Goal: Task Accomplishment & Management: Manage account settings

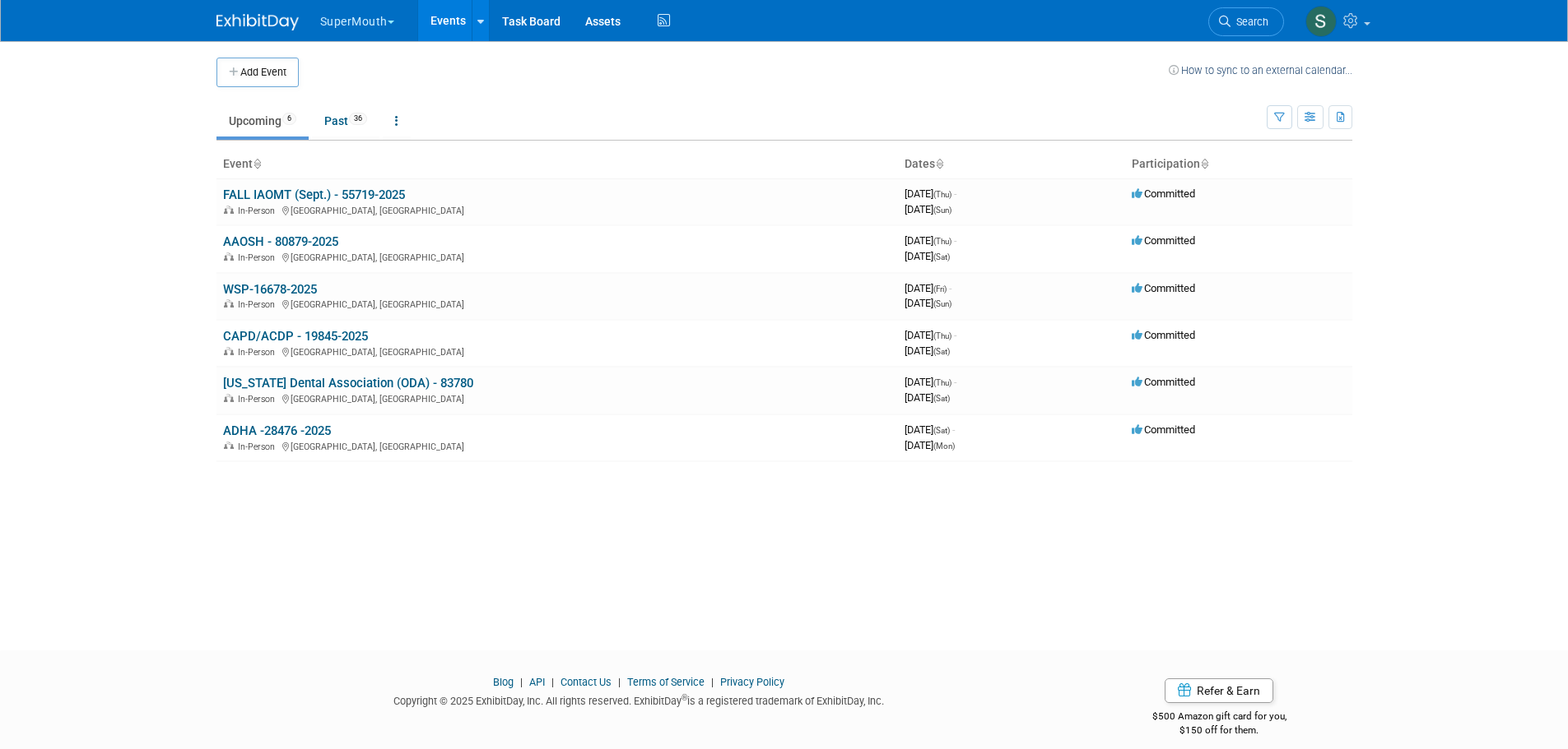
click at [368, 19] on button "SuperMouth" at bounding box center [366, 18] width 96 height 36
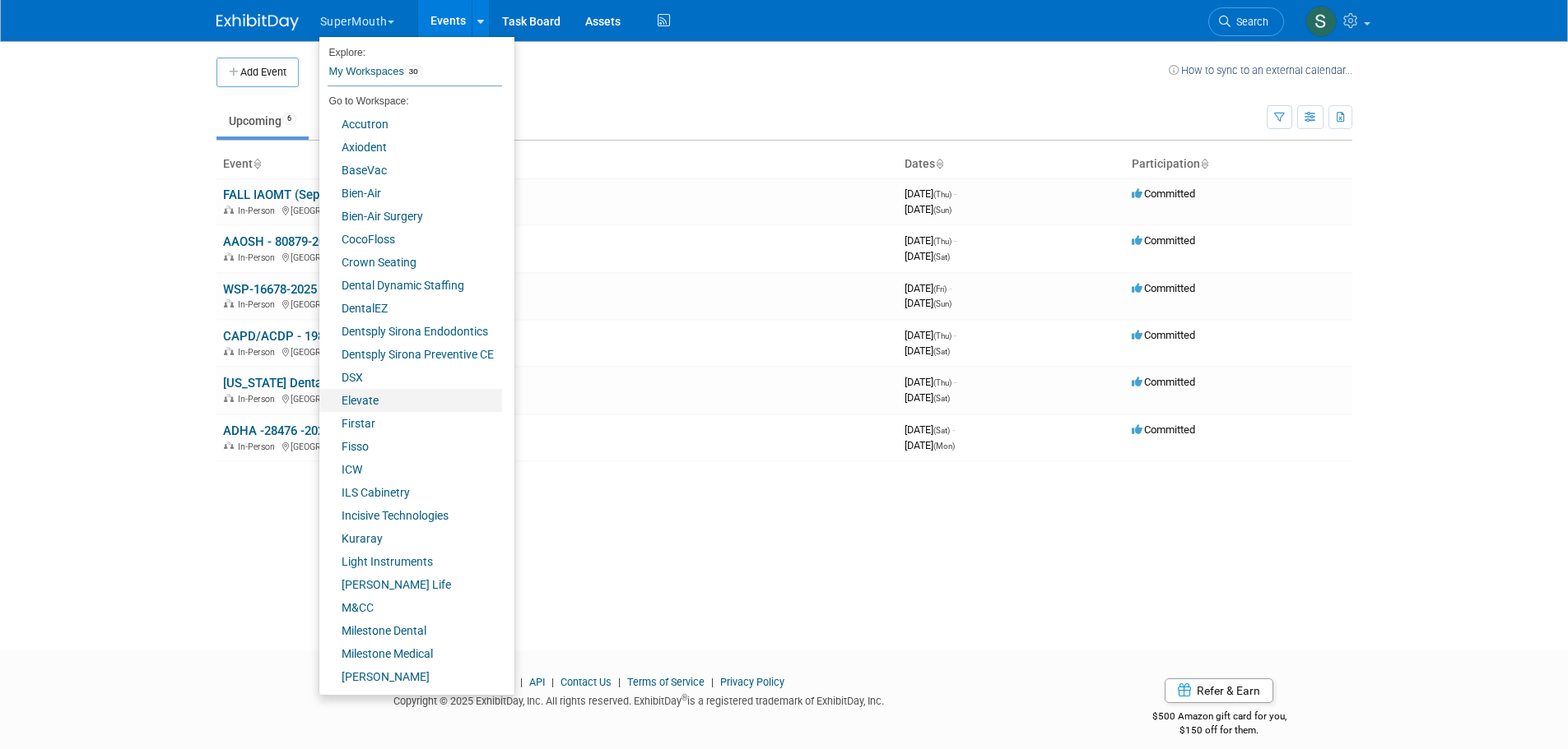
click at [374, 400] on link "Elevate" at bounding box center [411, 400] width 183 height 23
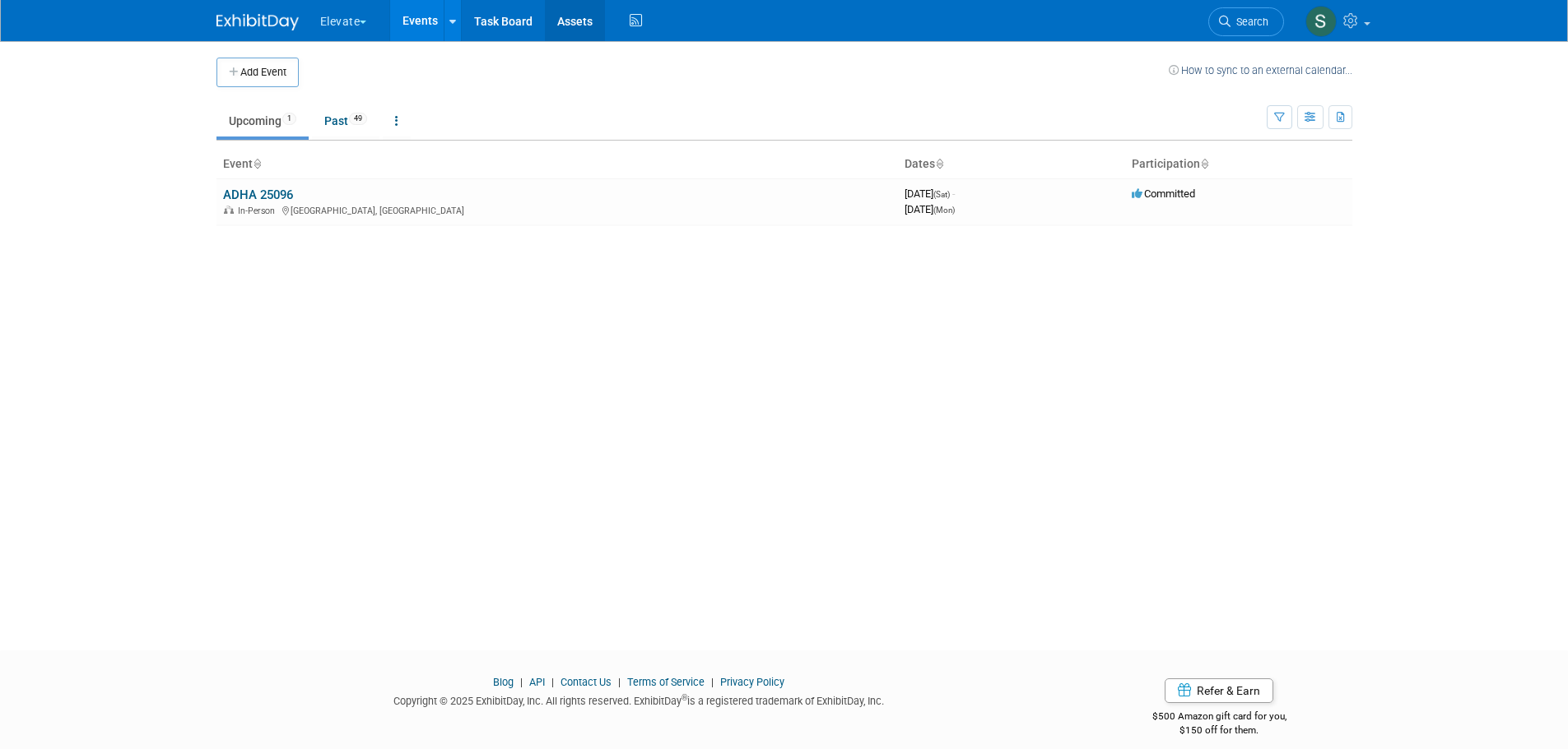
click at [582, 14] on link "Assets" at bounding box center [574, 20] width 60 height 41
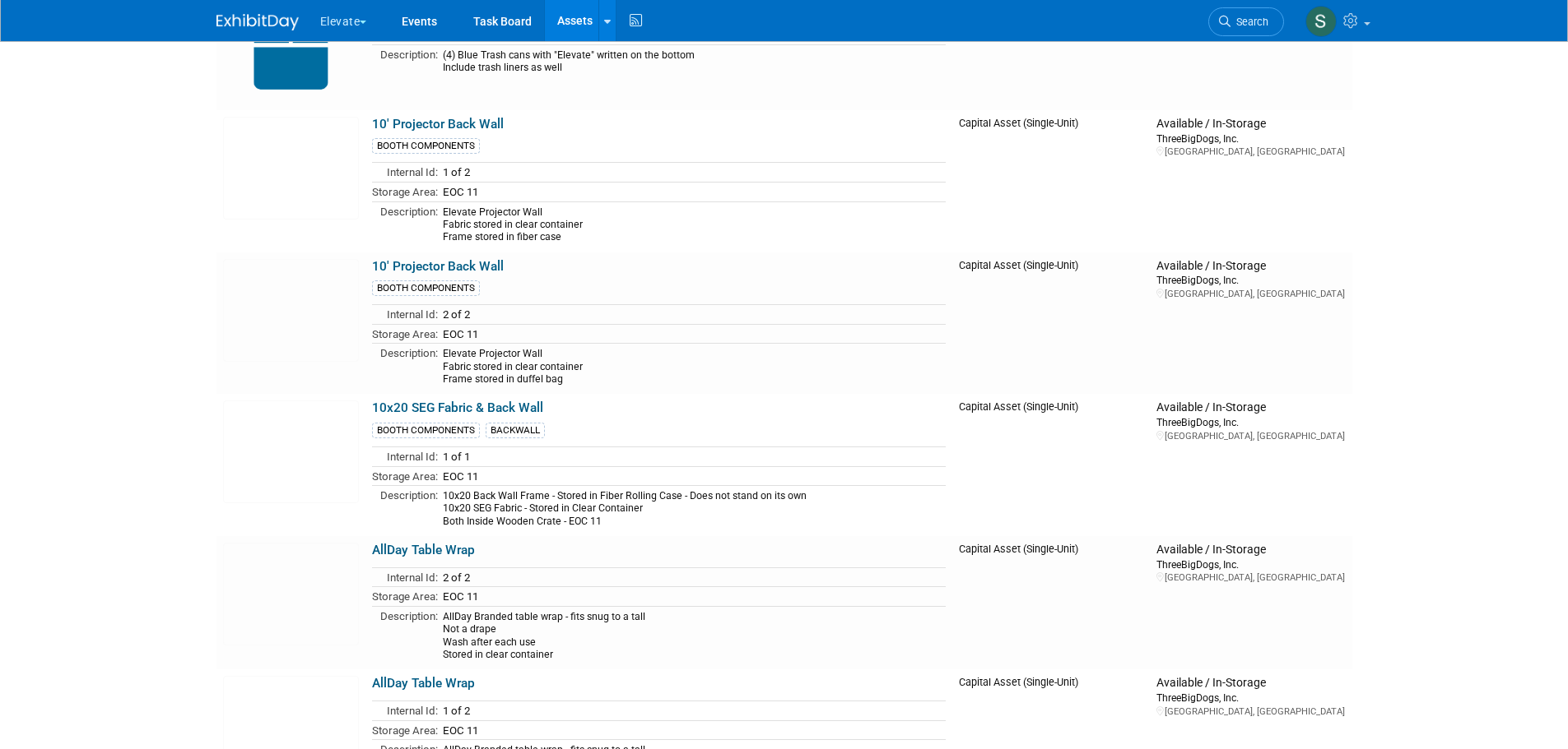
scroll to position [220, 0]
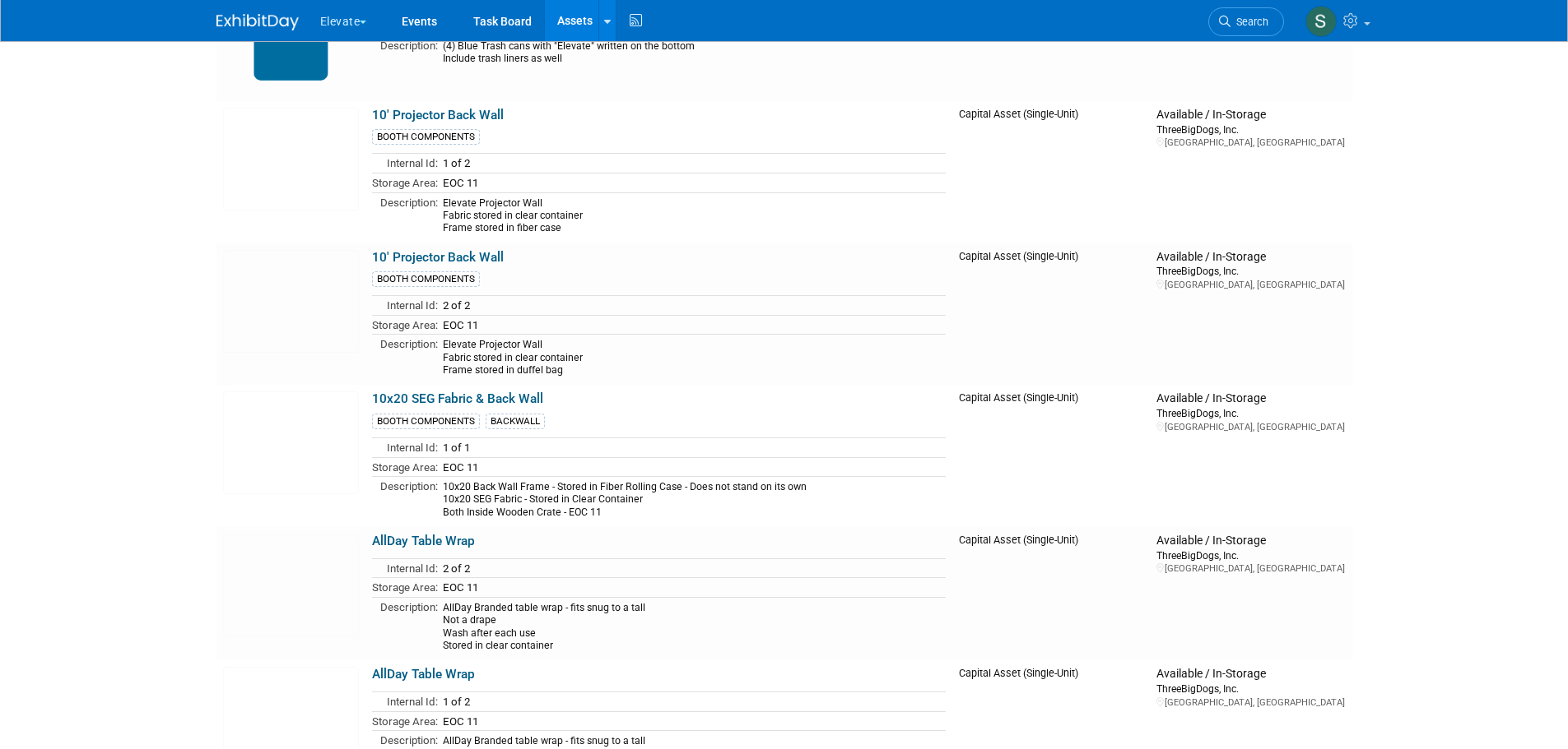
click at [521, 400] on link "10x20 SEG Fabric & Back Wall" at bounding box center [457, 398] width 172 height 15
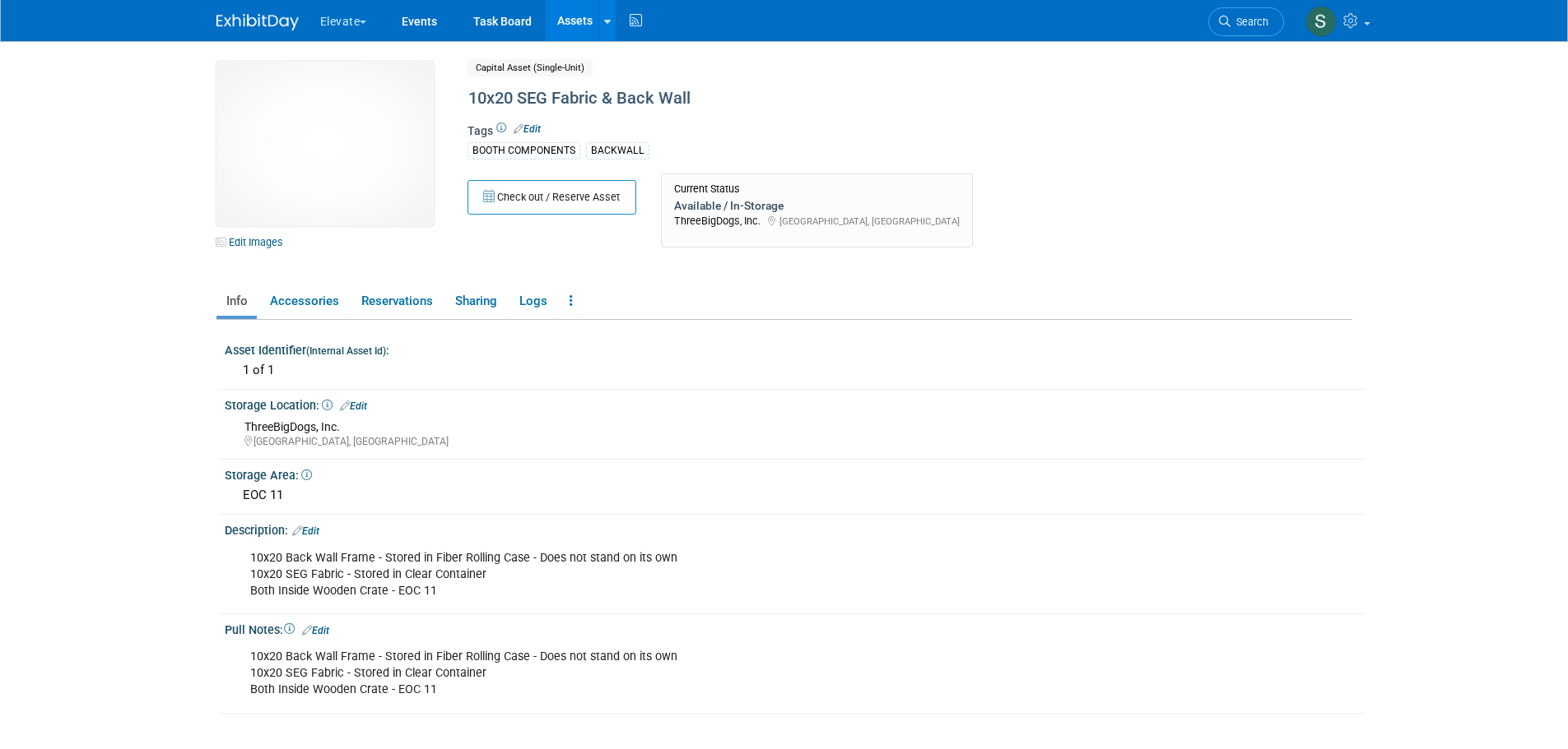
click at [549, 97] on div "10x20 SEG Fabric & Back Wall" at bounding box center [839, 99] width 754 height 29
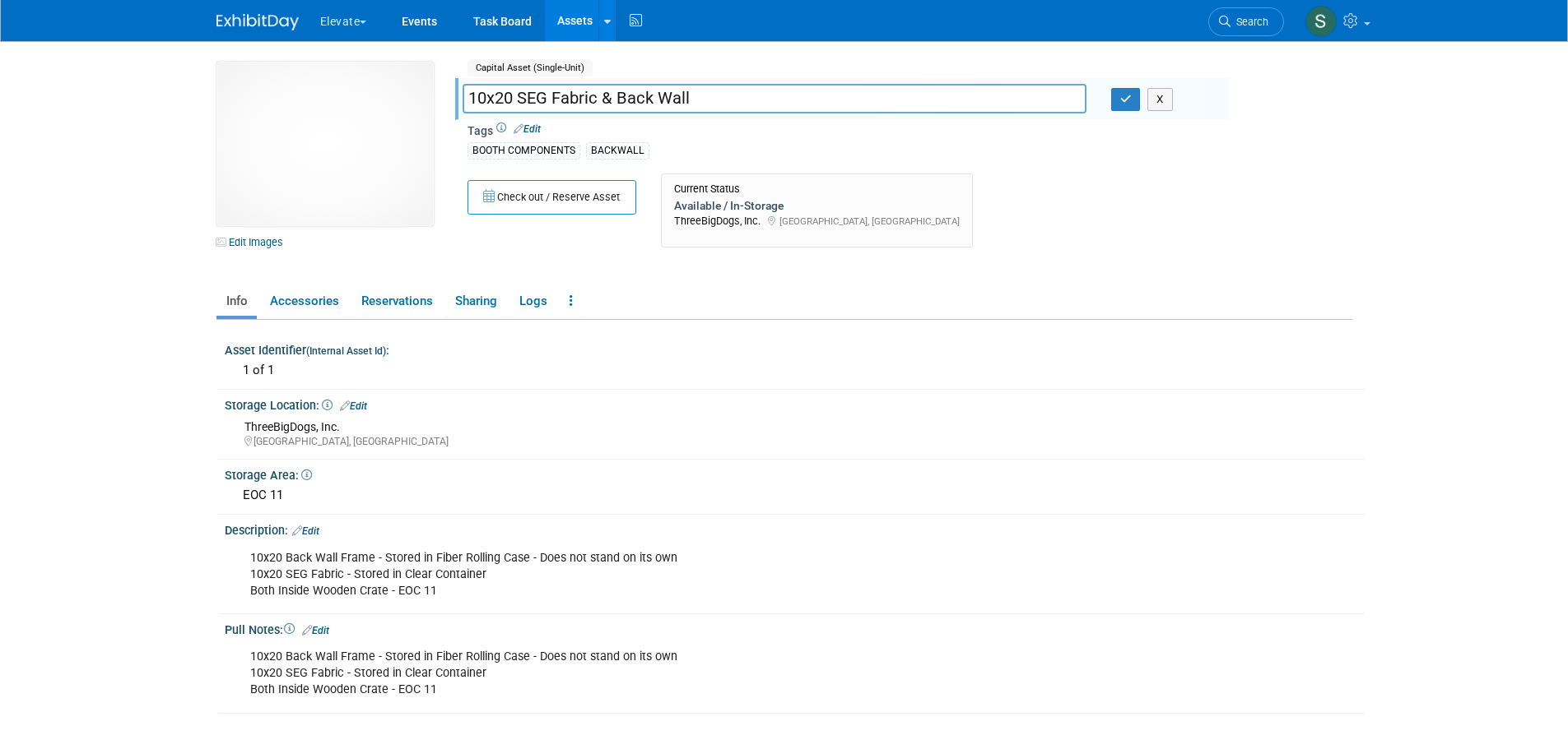
click at [550, 100] on input "10x20 SEG Fabric & Back Wall" at bounding box center [774, 98] width 624 height 29
type input "10x20 Fabric & Back Wall"
click at [303, 571] on div "10x20 Back Wall Frame - Stored in Fiber Rolling Case - Does not stand on its ow…" at bounding box center [694, 575] width 911 height 66
click at [1120, 104] on icon "button" at bounding box center [1125, 99] width 11 height 10
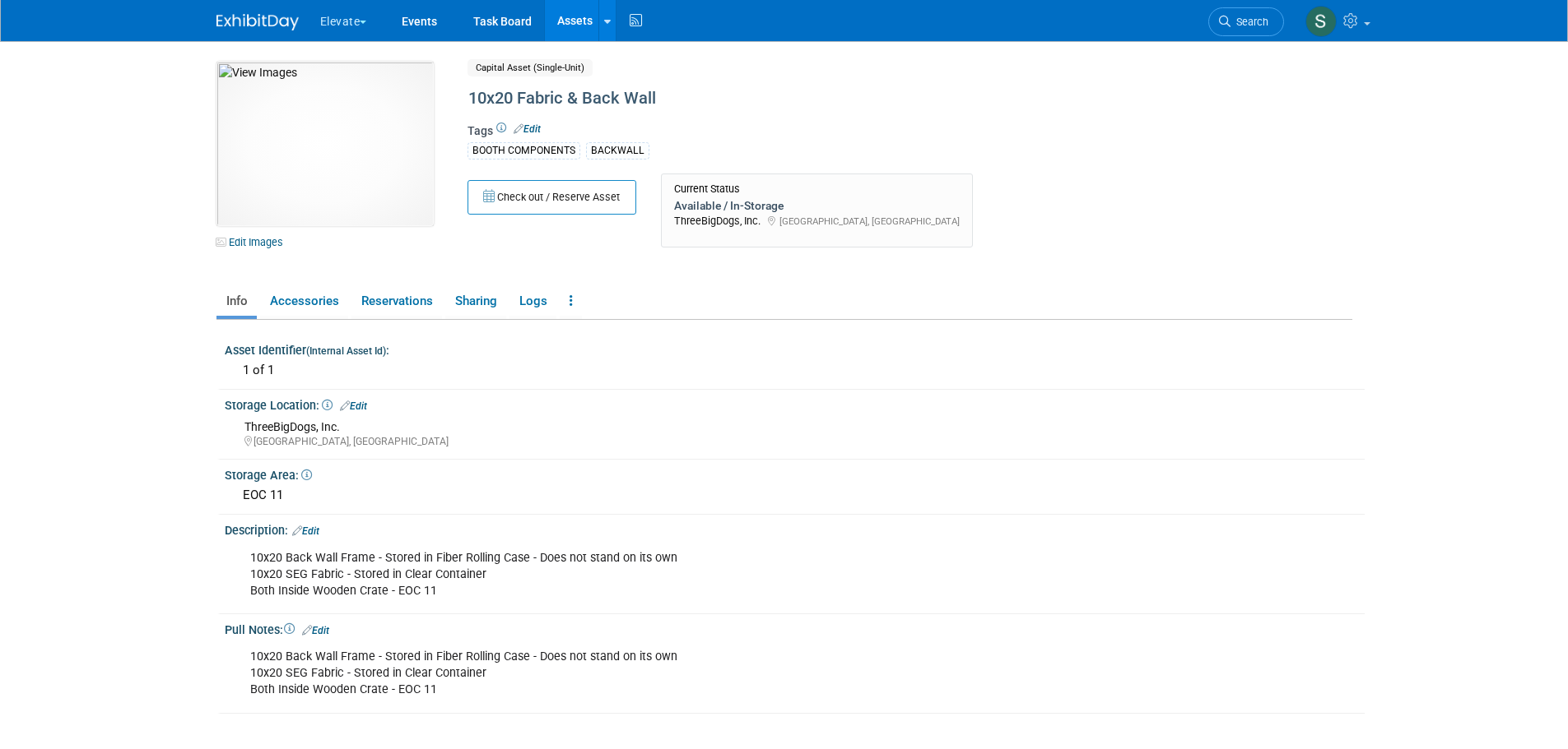
click at [310, 530] on link "Edit" at bounding box center [305, 531] width 27 height 11
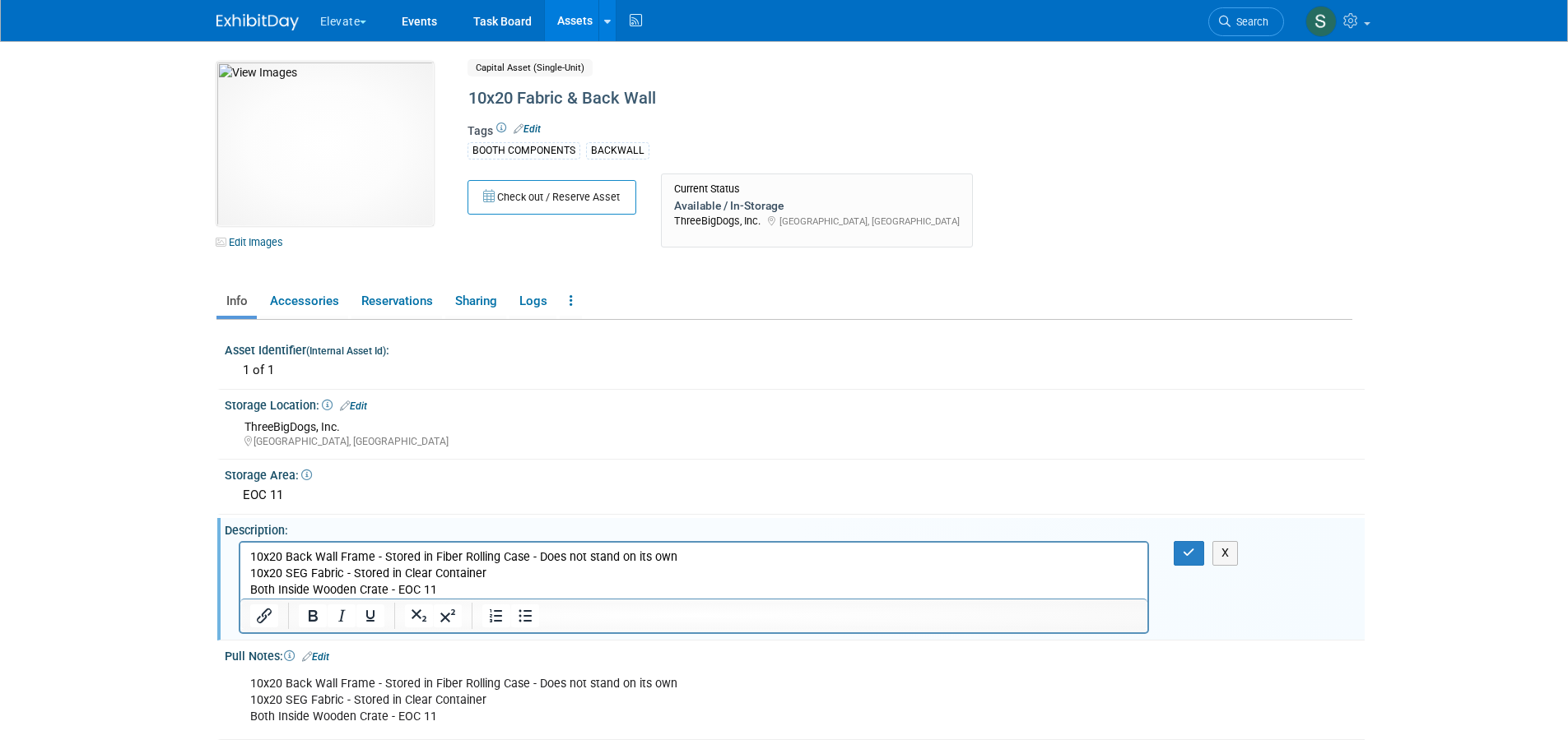
click at [310, 573] on p "10x20 Back Wall Frame - Stored in Fiber Rolling Case - Does not stand on its ow…" at bounding box center [694, 574] width 889 height 49
click at [1177, 547] on button "button" at bounding box center [1189, 553] width 30 height 24
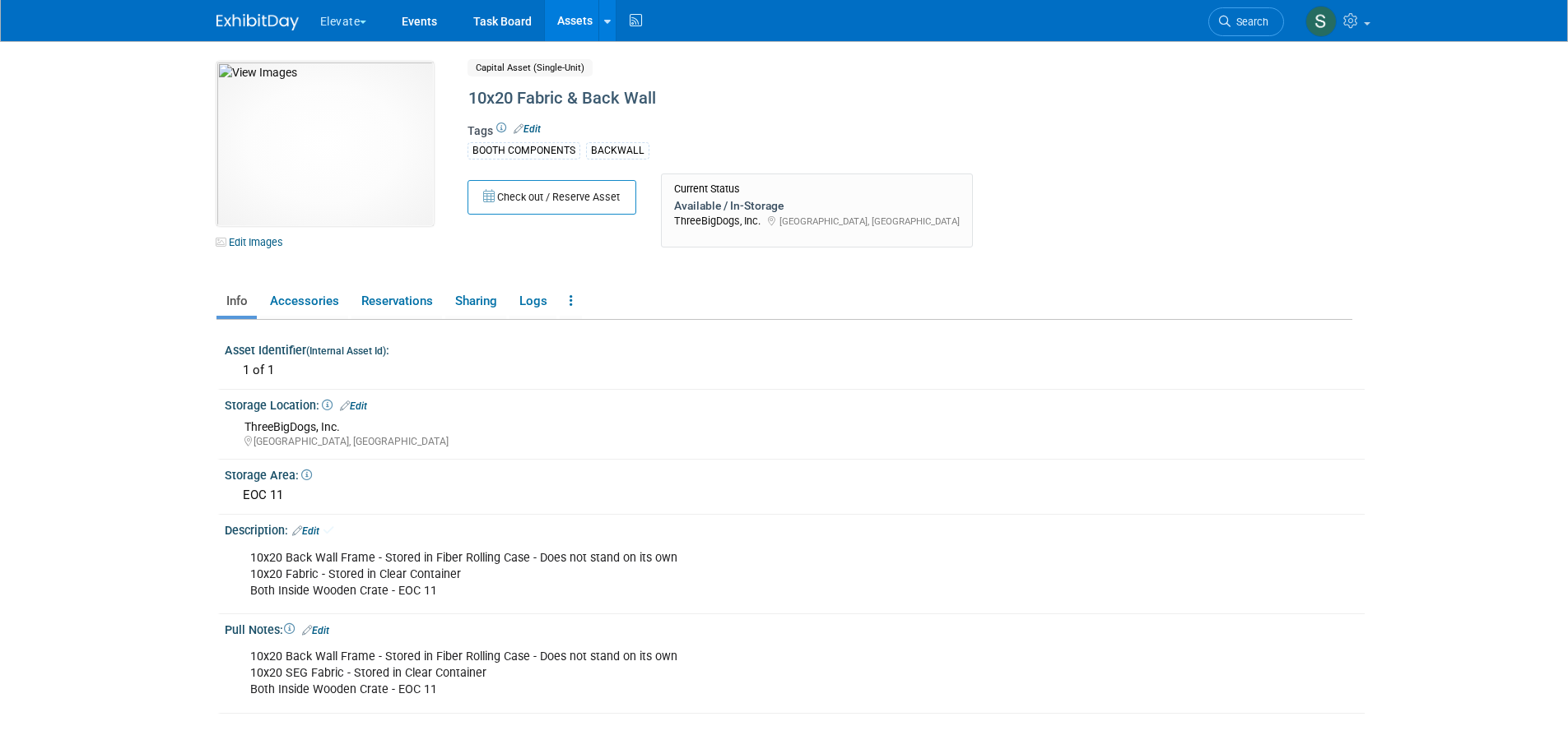
click at [320, 630] on link "Edit" at bounding box center [315, 630] width 27 height 11
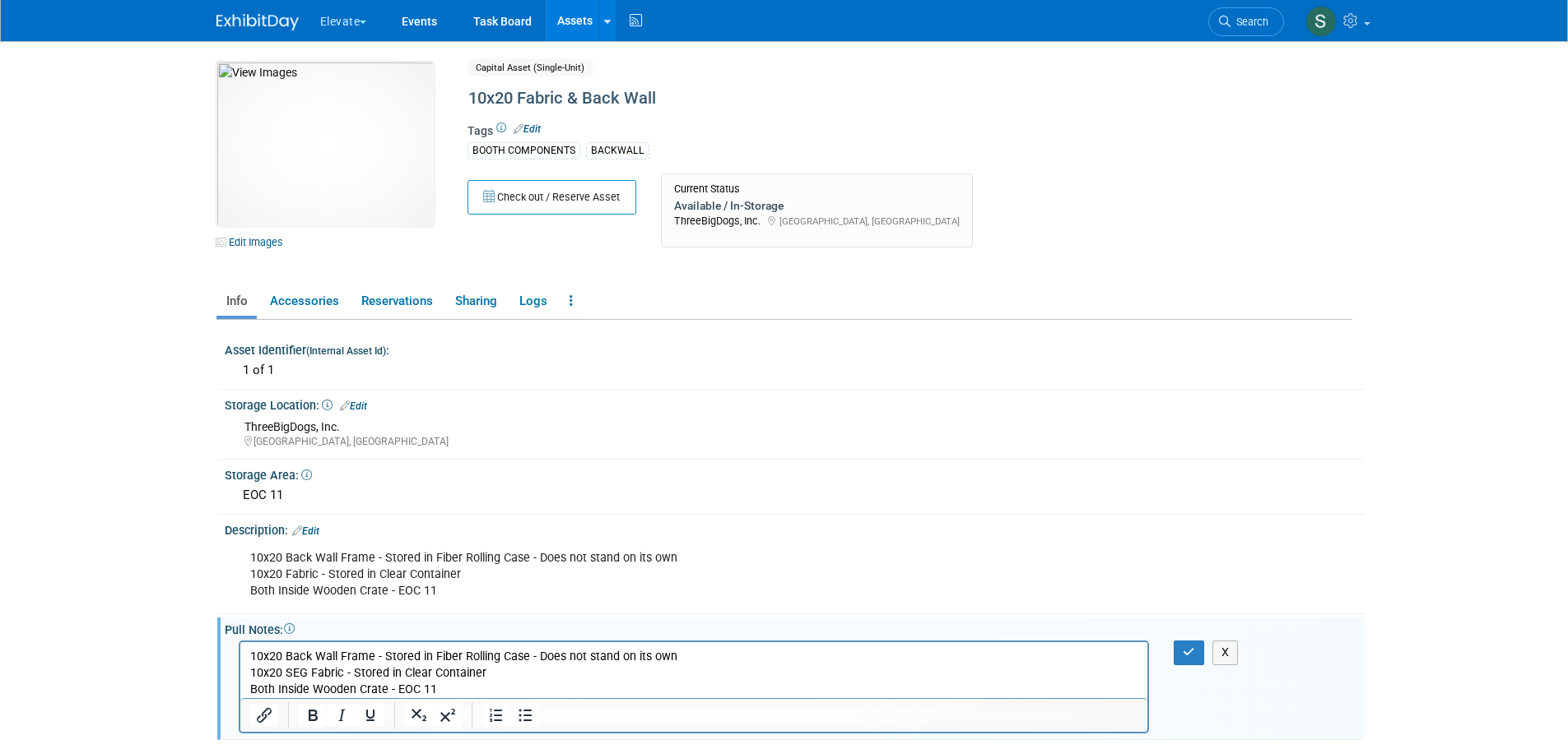
click at [308, 673] on p "10x20 Back Wall Frame - Stored in Fiber Rolling Case - Does not stand on its ow…" at bounding box center [694, 674] width 889 height 49
click at [1189, 656] on icon "button" at bounding box center [1189, 652] width 12 height 11
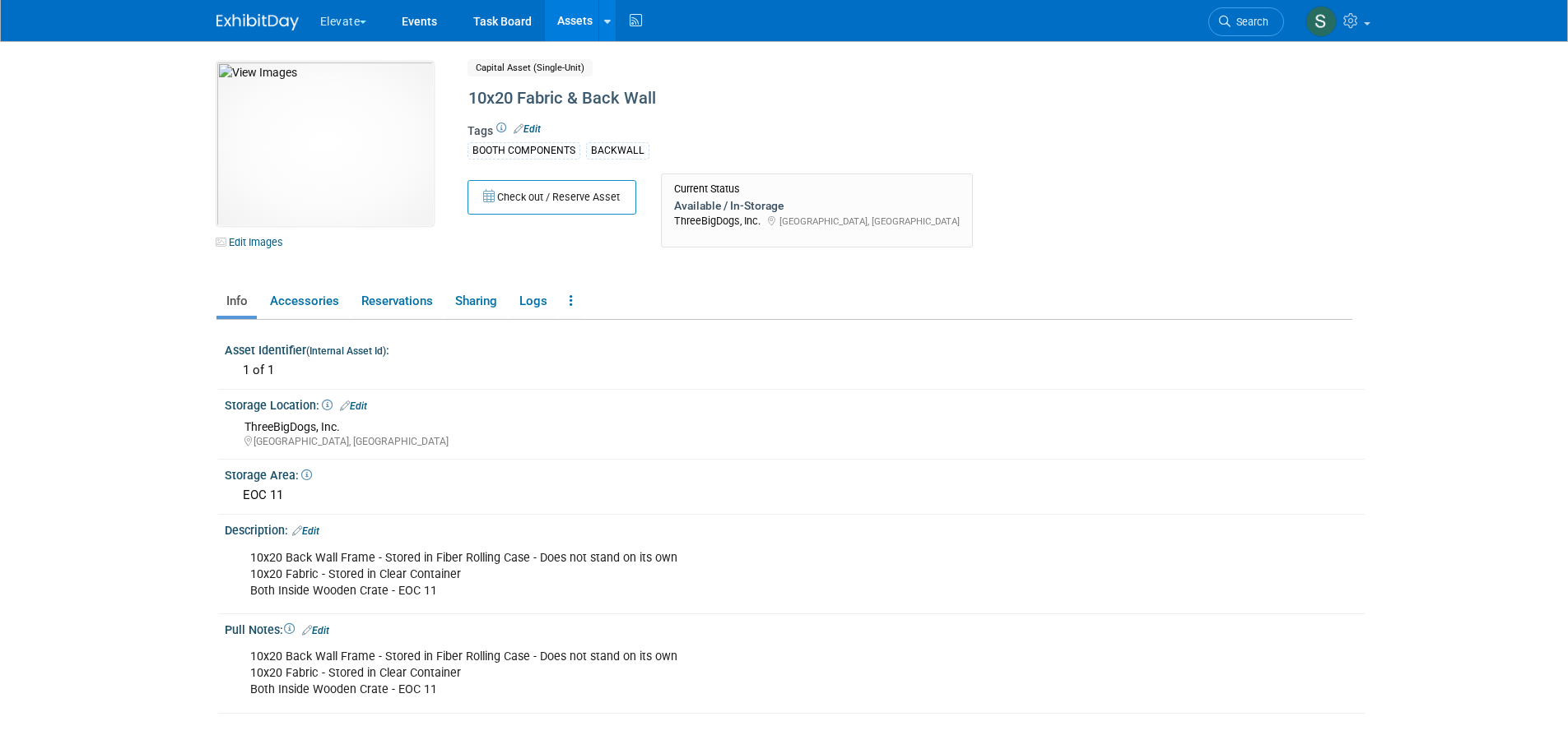
click at [569, 6] on link "Assets" at bounding box center [574, 20] width 60 height 41
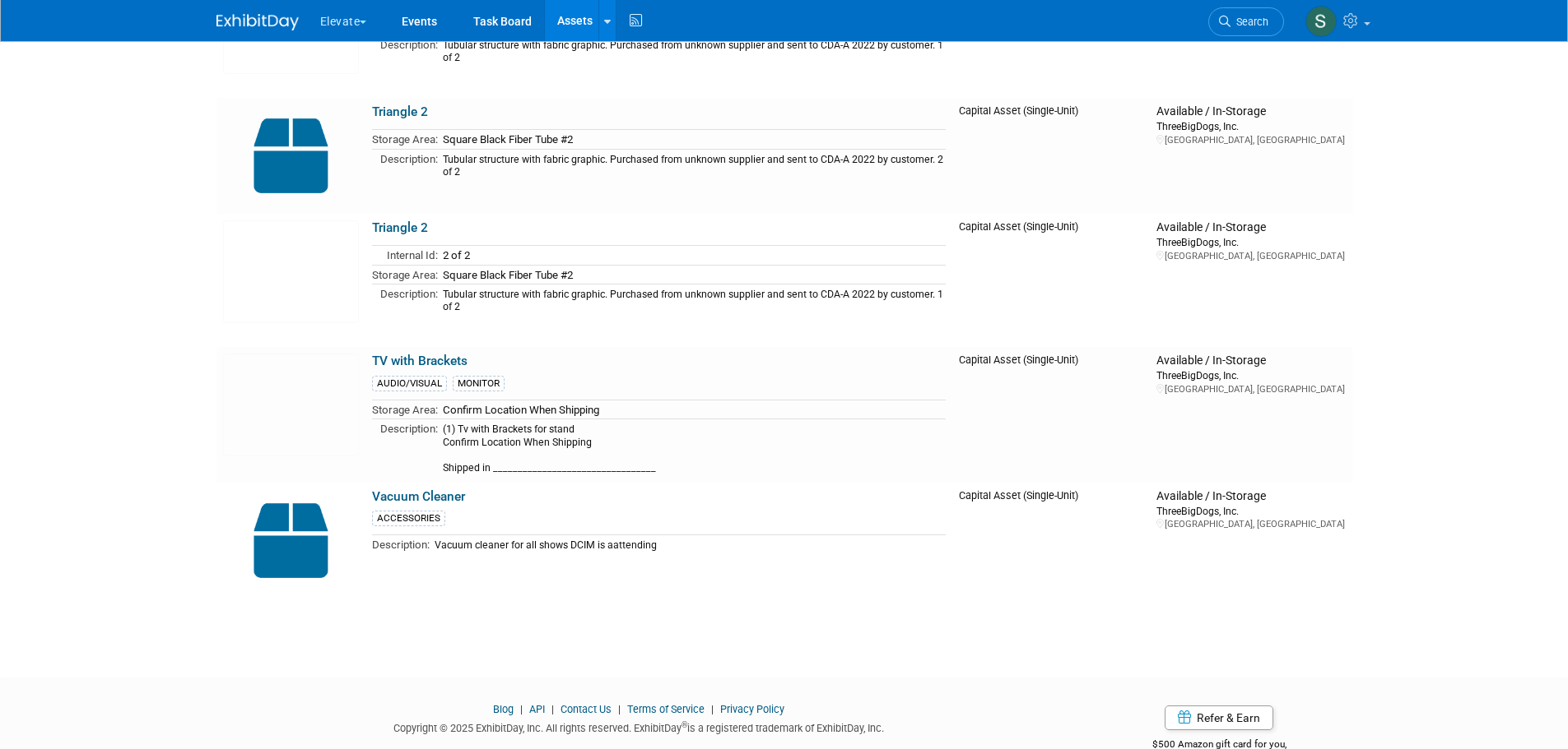
scroll to position [6196, 0]
